Goal: Obtain resource: Download file/media

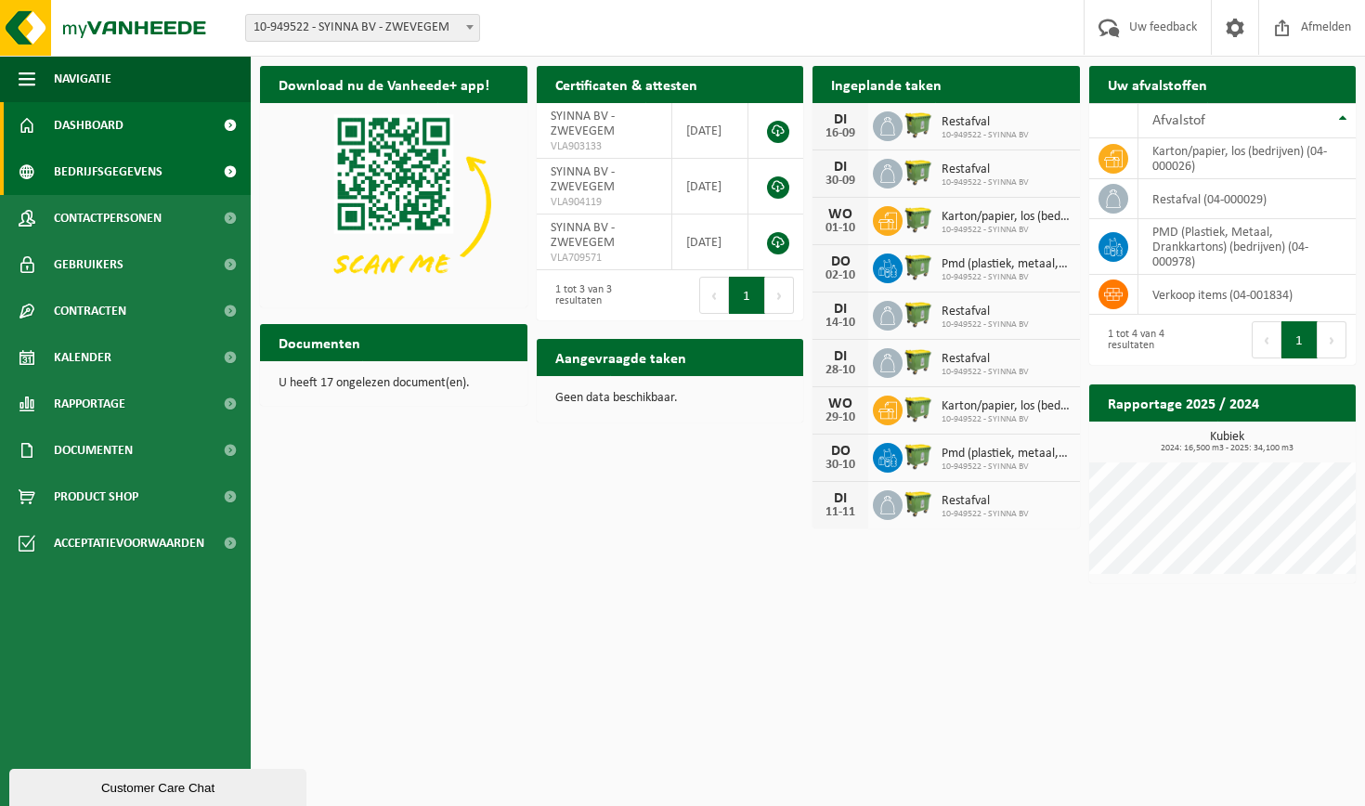
click at [157, 175] on span "Bedrijfsgegevens" at bounding box center [108, 172] width 109 height 46
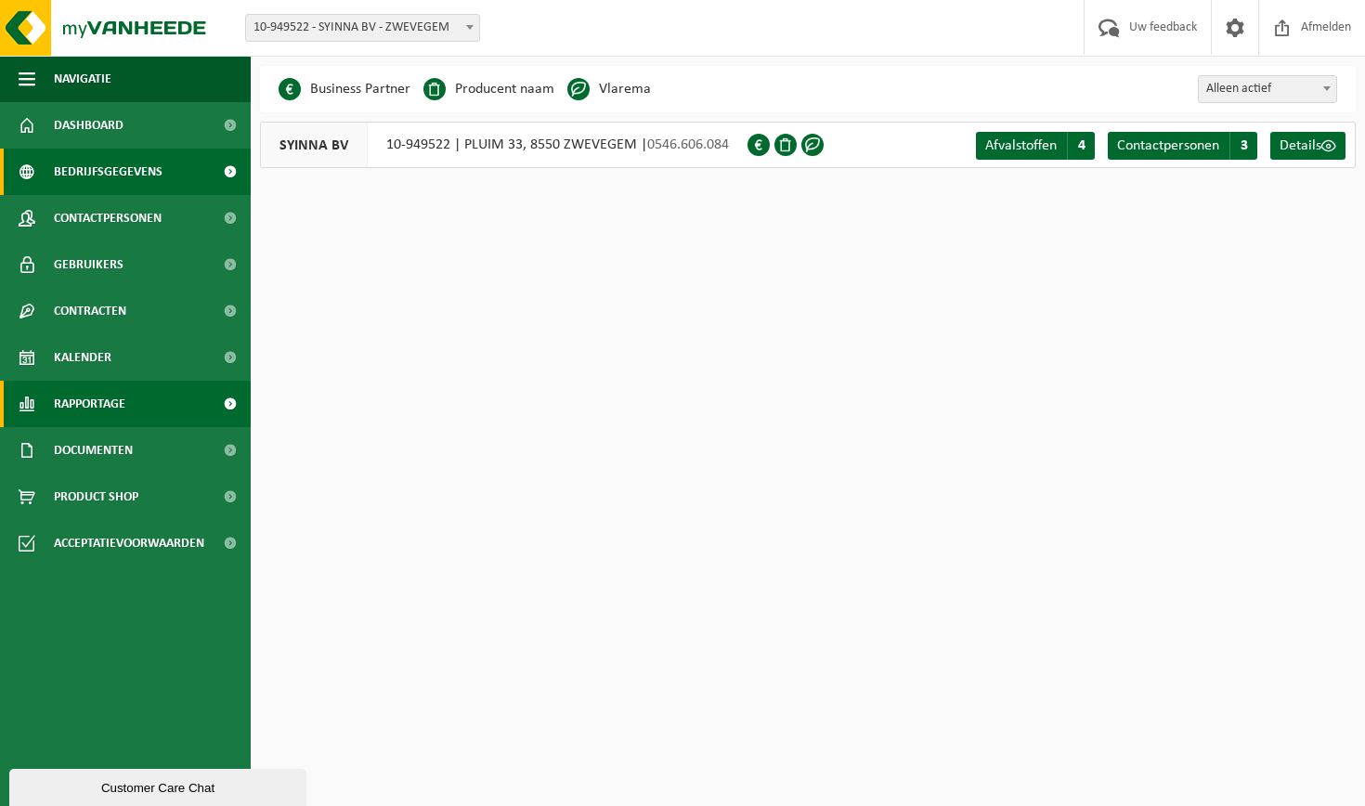
click at [156, 396] on link "Rapportage" at bounding box center [125, 404] width 251 height 46
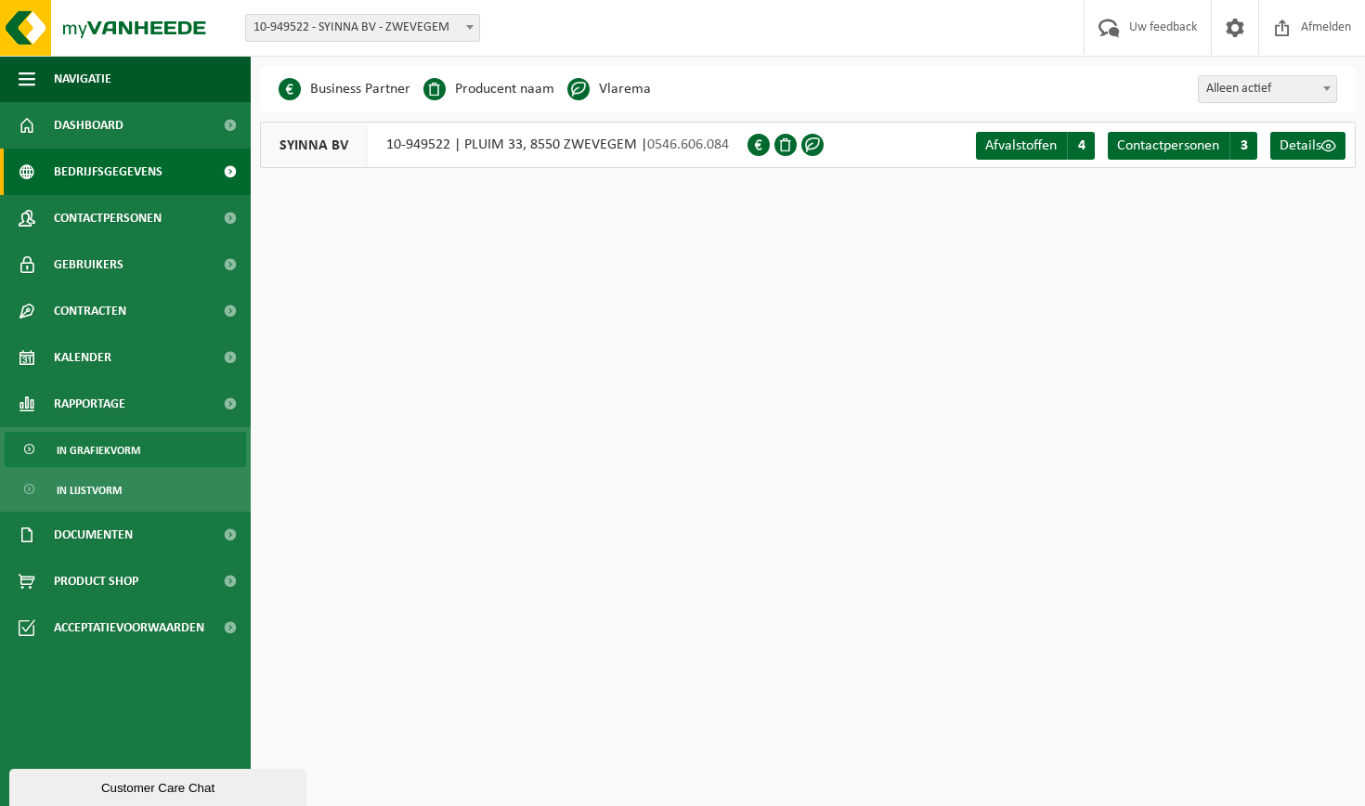
click at [122, 451] on span "In grafiekvorm" at bounding box center [99, 450] width 84 height 35
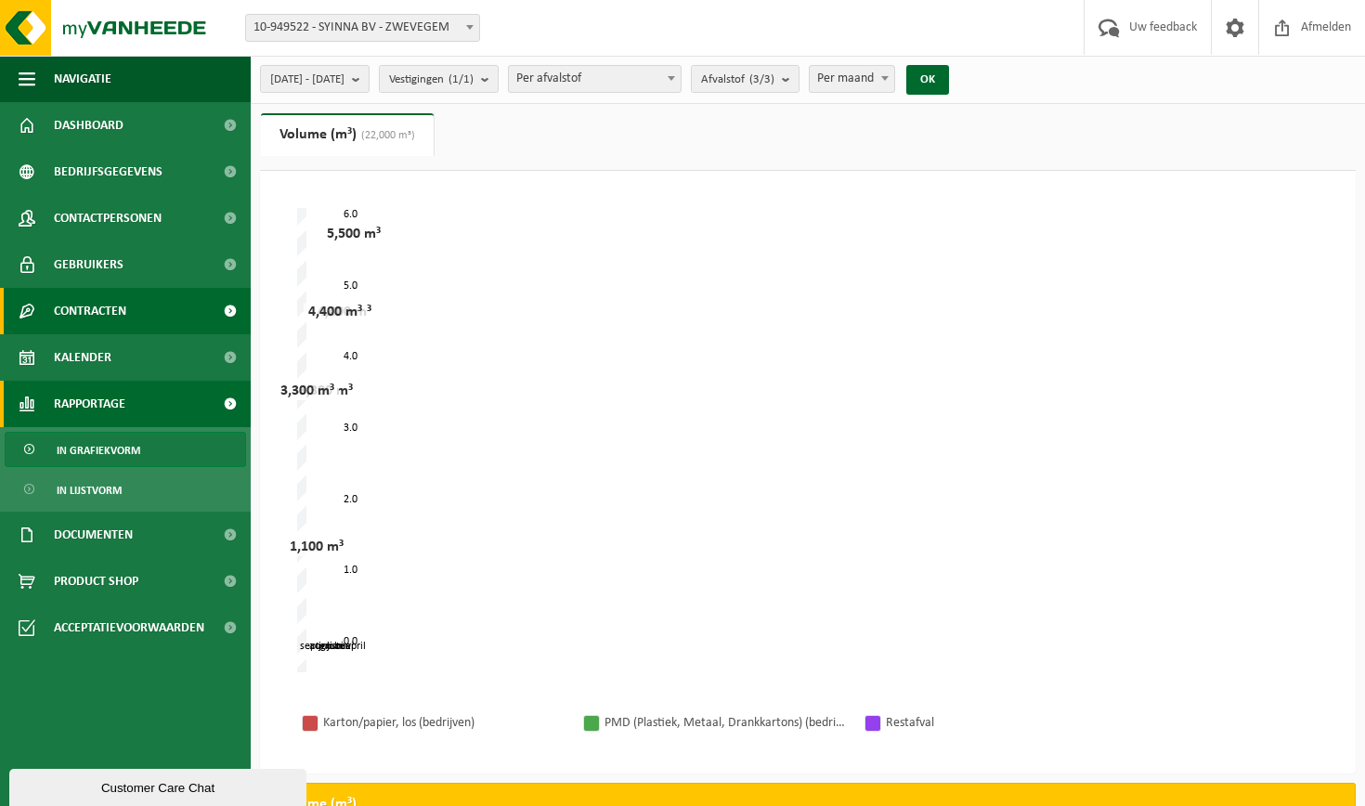
click at [180, 296] on link "Contracten" at bounding box center [125, 311] width 251 height 46
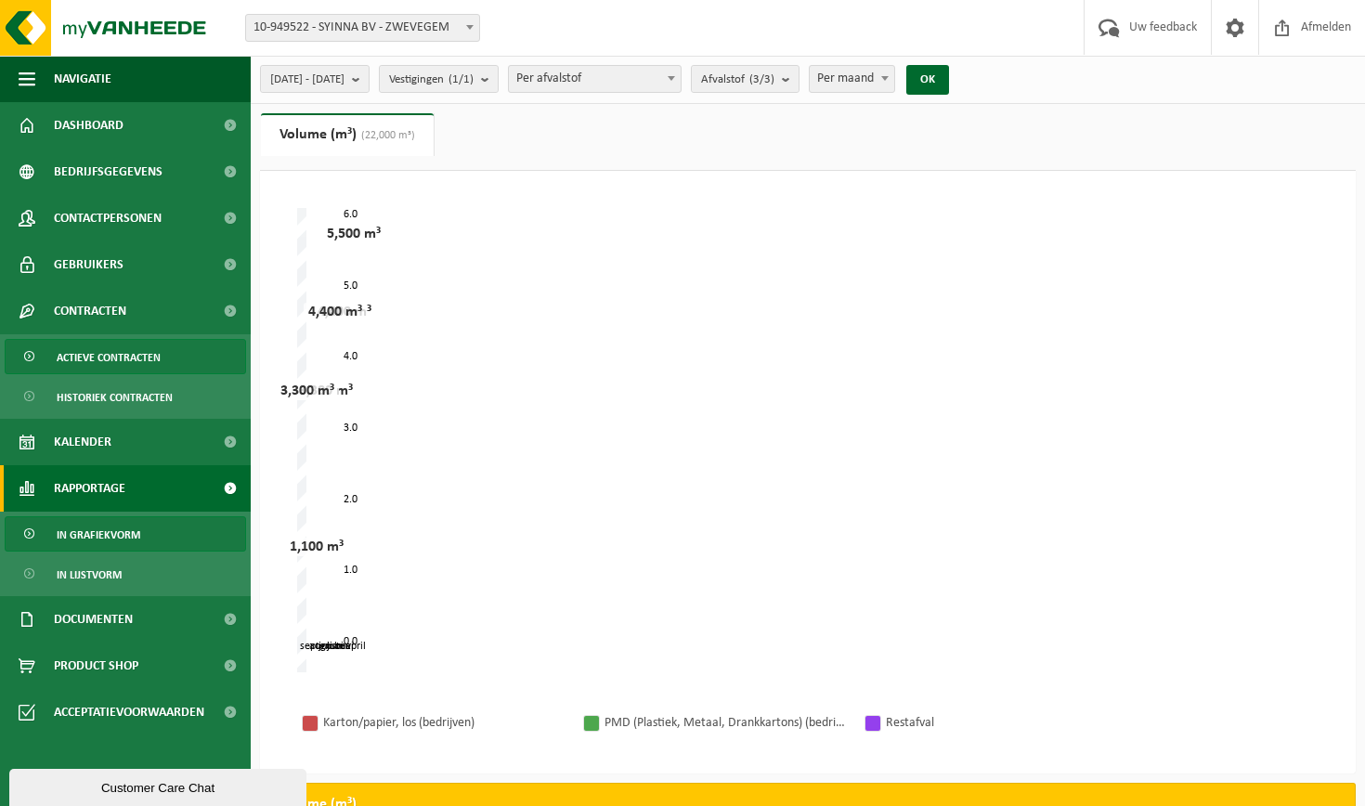
click at [149, 361] on span "Actieve contracten" at bounding box center [109, 357] width 104 height 35
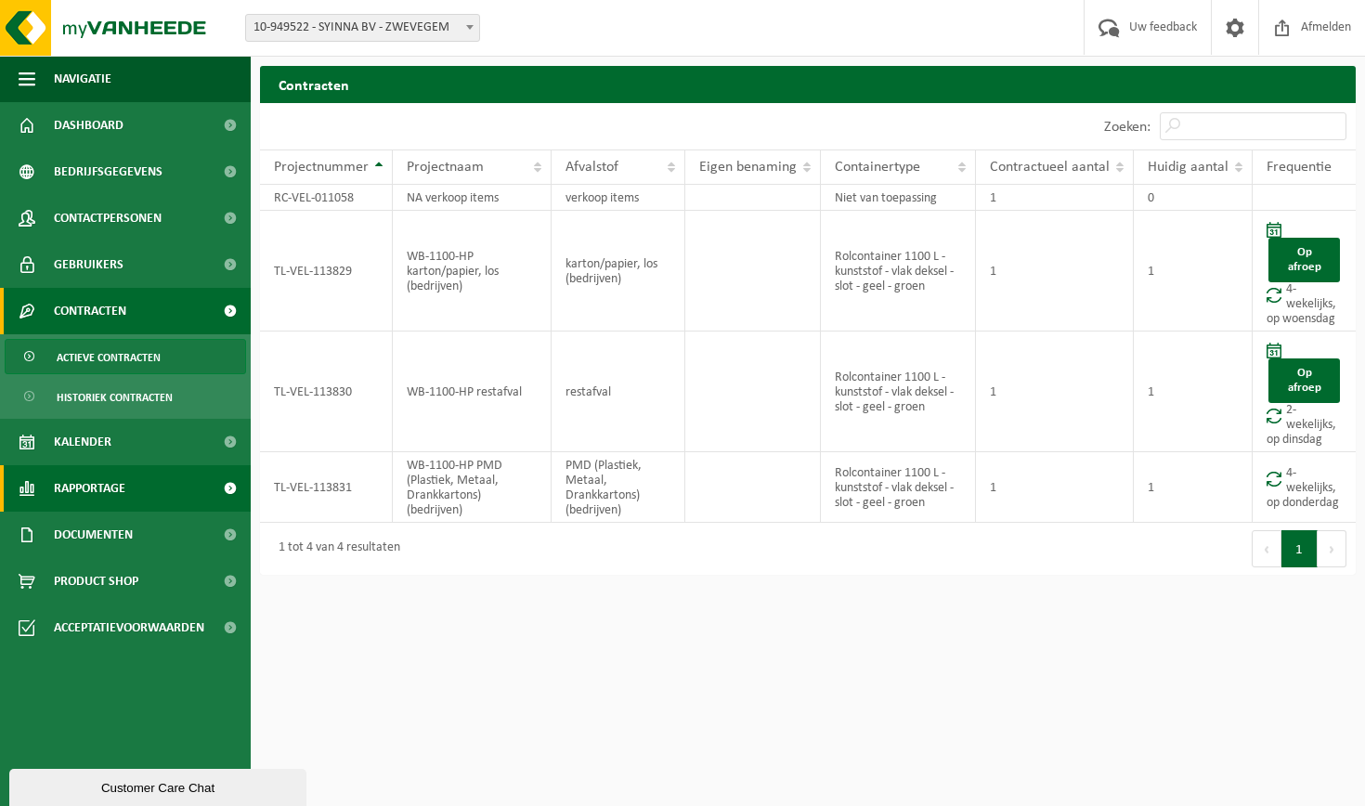
click at [138, 508] on link "Rapportage" at bounding box center [125, 488] width 251 height 46
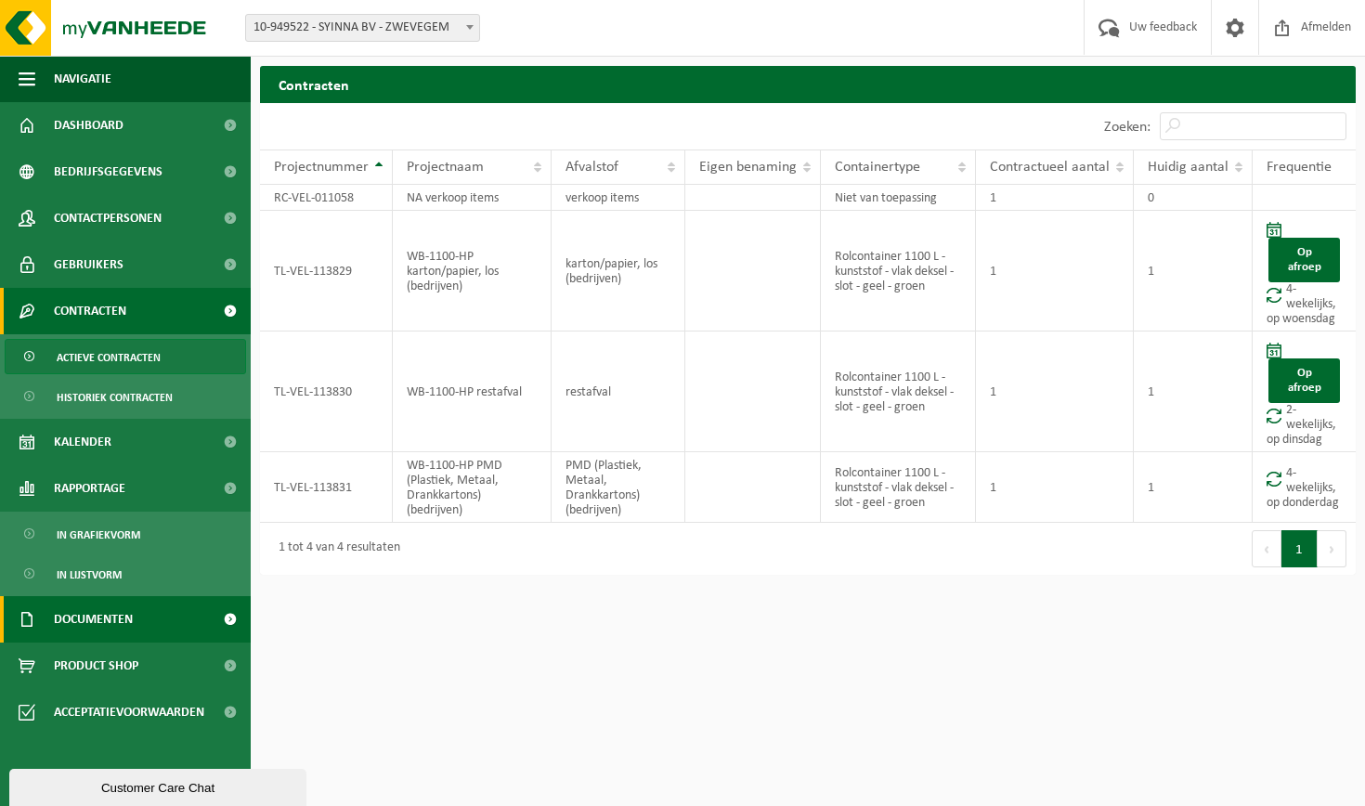
click at [123, 618] on span "Documenten" at bounding box center [93, 619] width 79 height 46
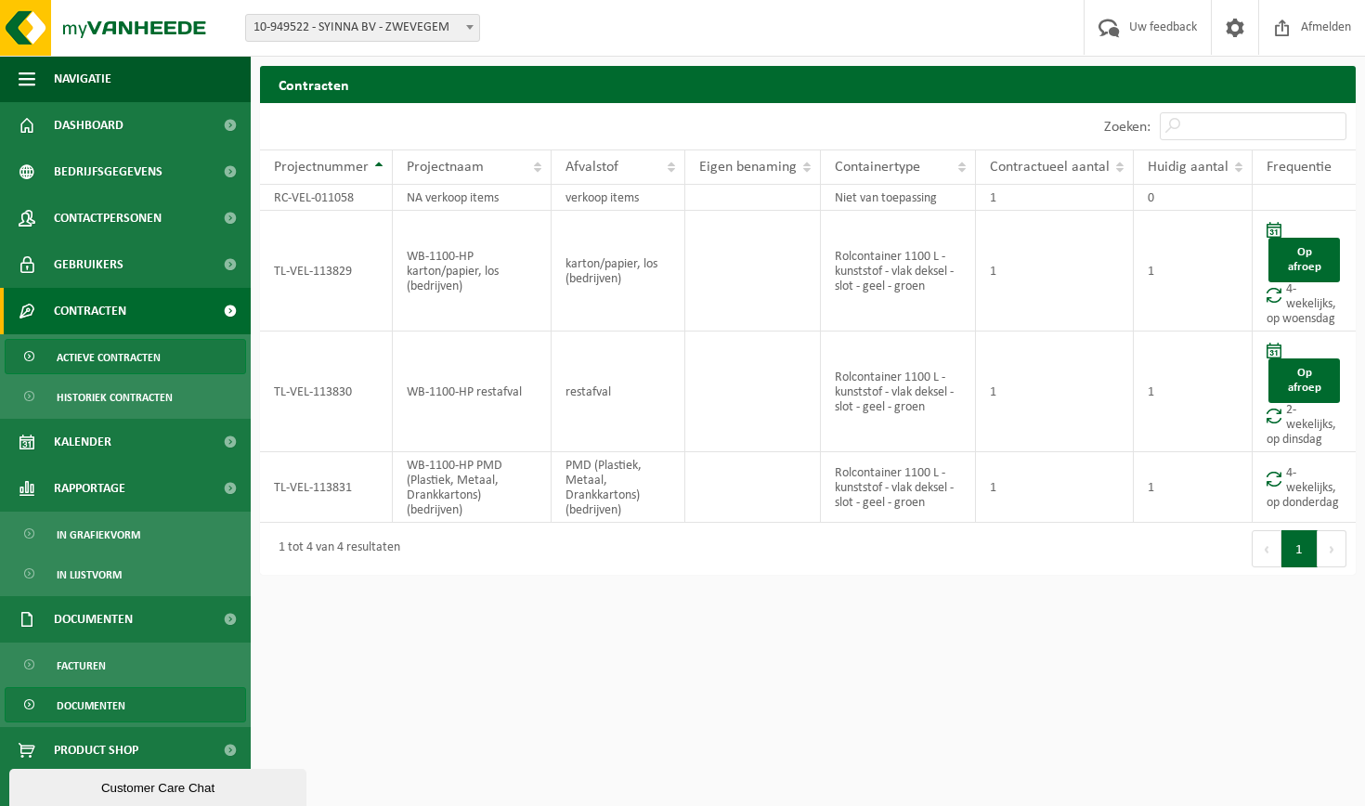
click at [105, 711] on span "Documenten" at bounding box center [91, 705] width 69 height 35
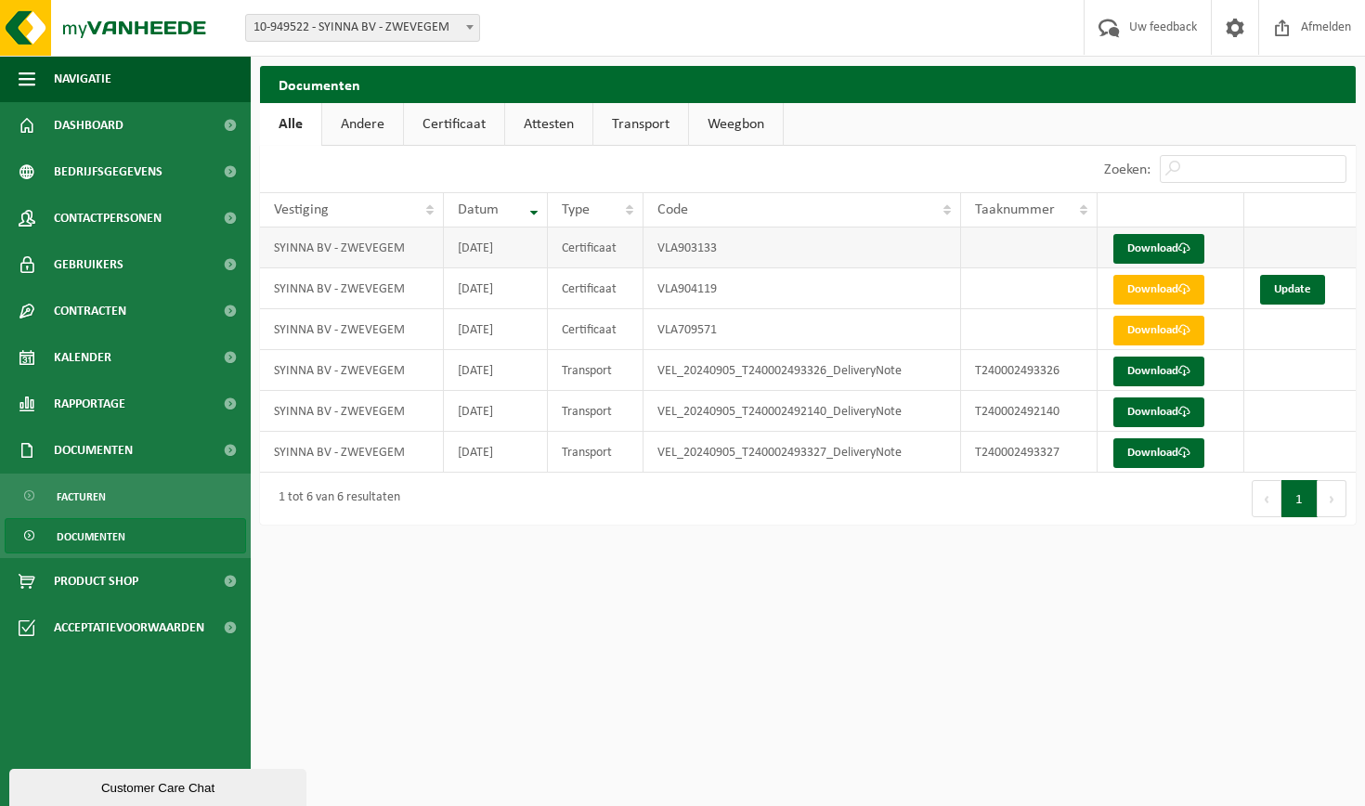
click at [865, 254] on td "VLA903133" at bounding box center [801, 247] width 317 height 41
click at [1157, 240] on link "Download" at bounding box center [1158, 249] width 91 height 30
